Goal: Information Seeking & Learning: Understand process/instructions

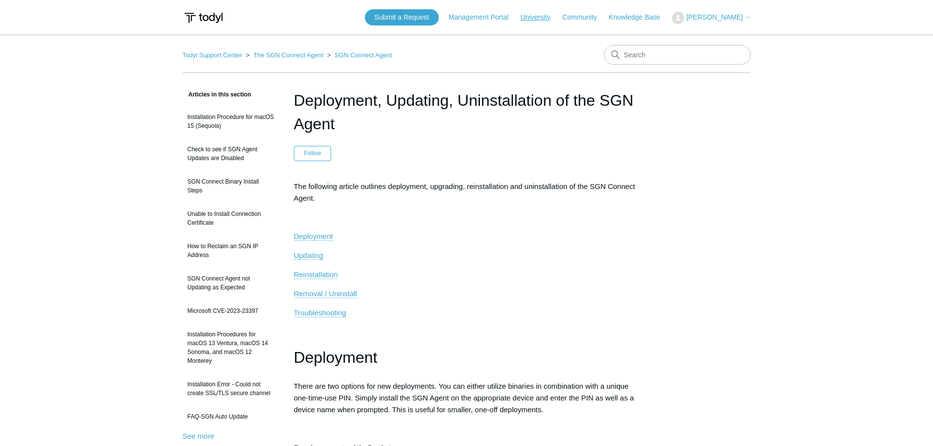
click at [550, 16] on link "University" at bounding box center [540, 17] width 40 height 10
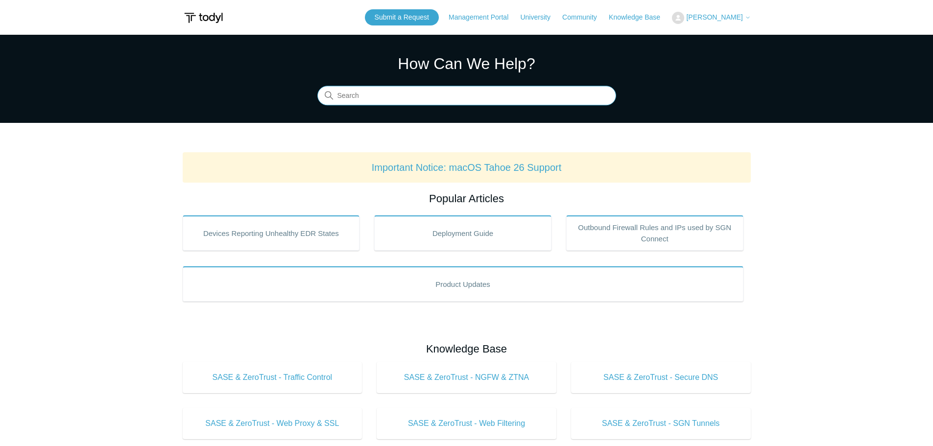
click at [400, 96] on input "Search" at bounding box center [466, 96] width 299 height 20
type input "uninstall"
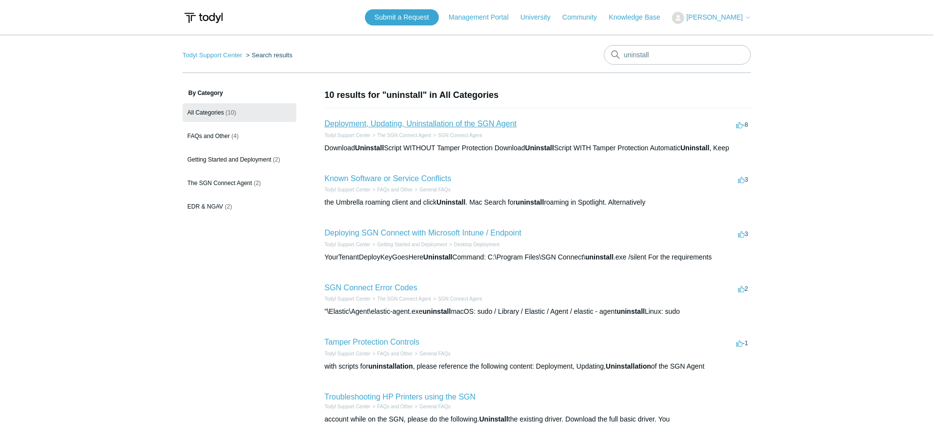
click at [437, 126] on link "Deployment, Updating, Uninstallation of the SGN Agent" at bounding box center [421, 123] width 192 height 8
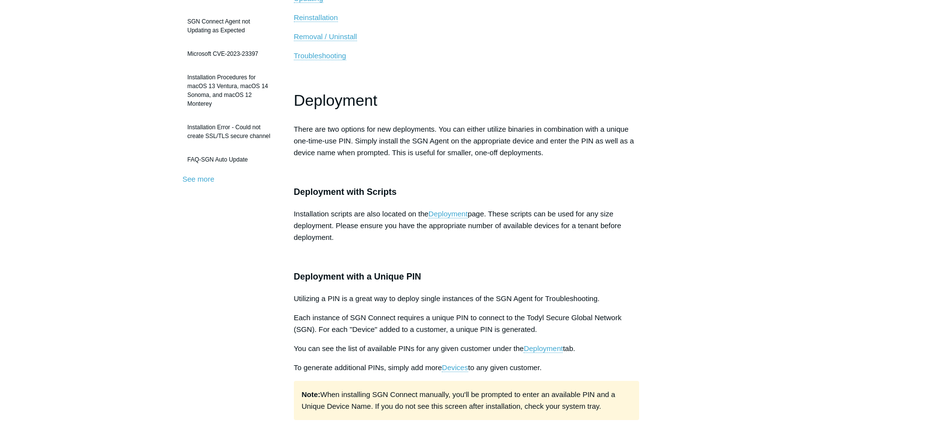
scroll to position [110, 0]
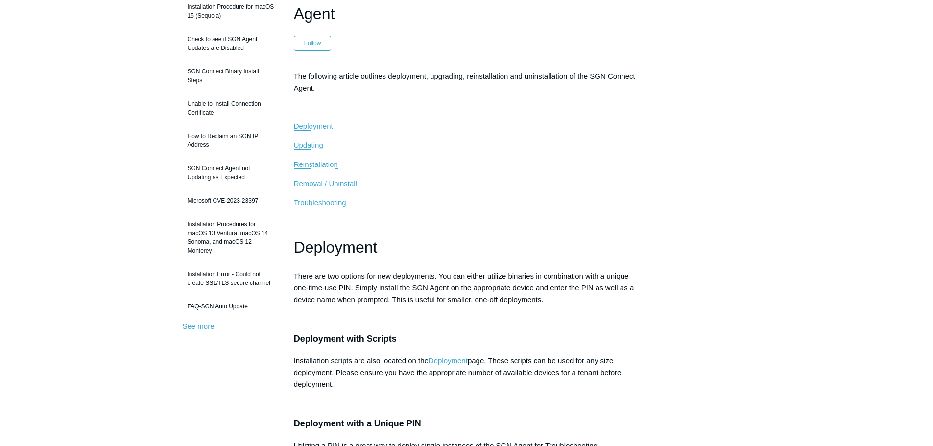
click at [340, 184] on span "Removal / Uninstall" at bounding box center [325, 183] width 63 height 8
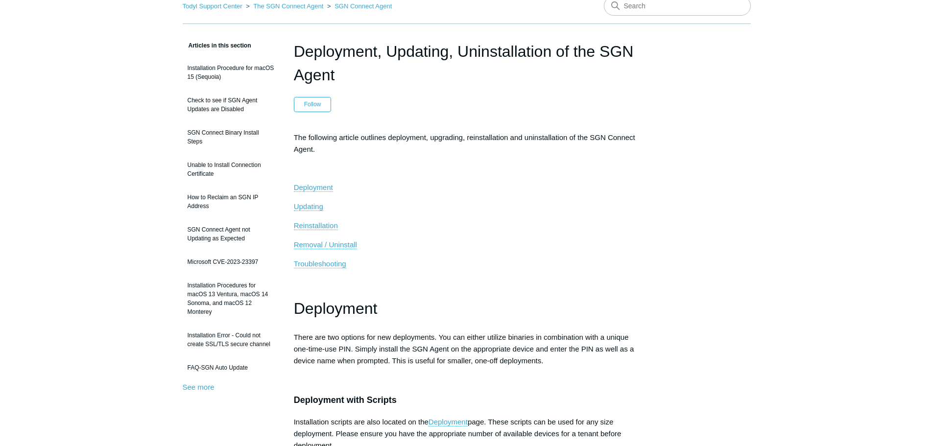
scroll to position [98, 0]
